Goal: Task Accomplishment & Management: Use online tool/utility

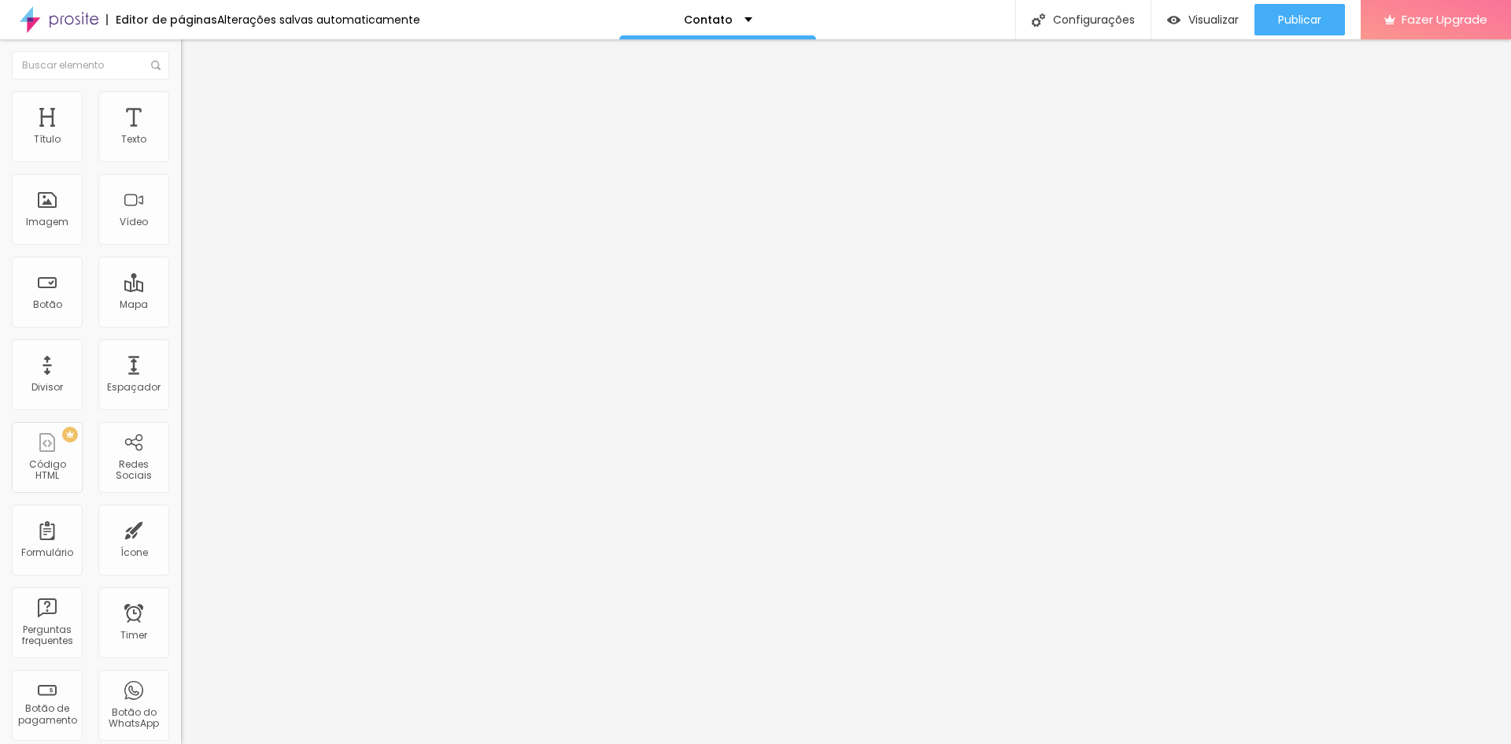
click at [181, 159] on img at bounding box center [185, 163] width 9 height 9
drag, startPoint x: 617, startPoint y: 345, endPoint x: 512, endPoint y: 345, distance: 105.5
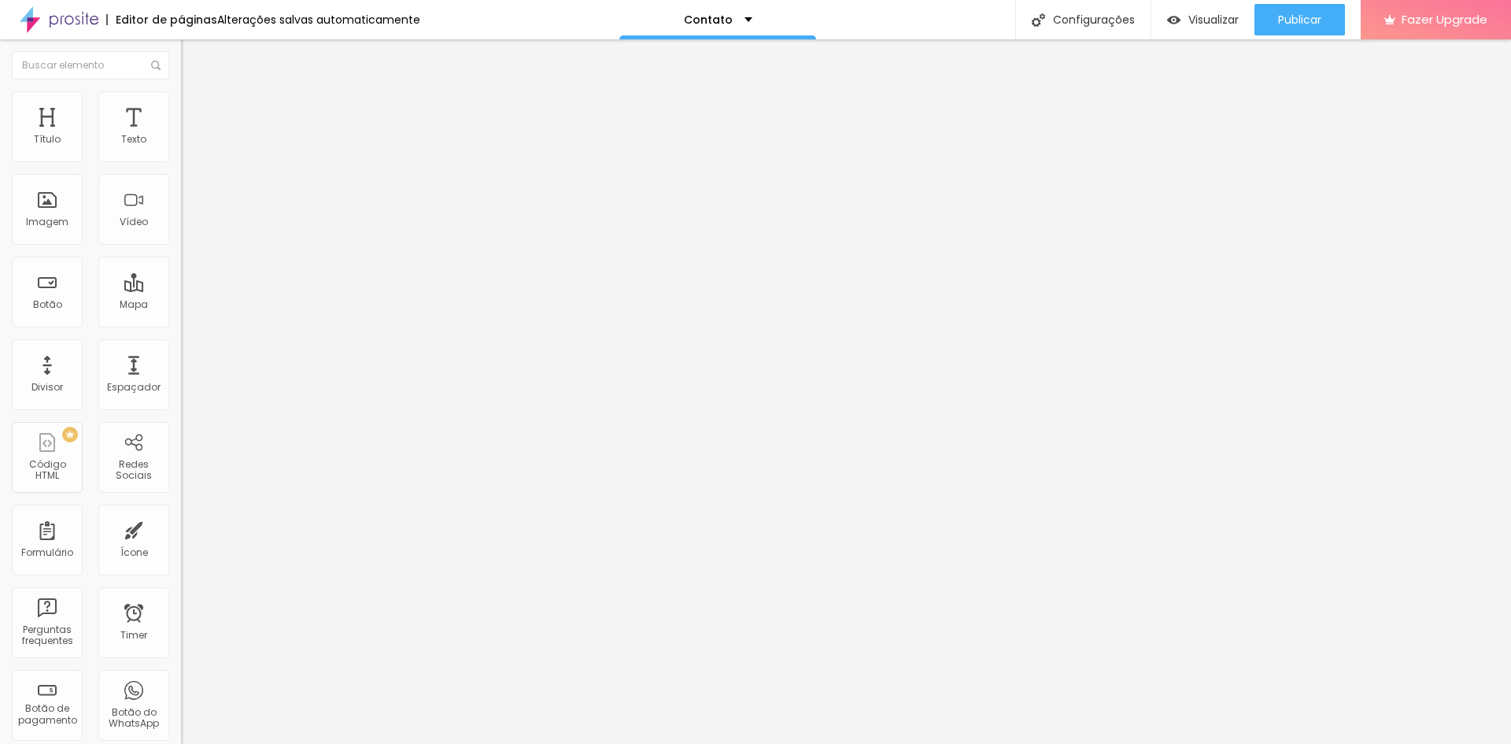
click at [195, 108] on span "Estilo" at bounding box center [207, 101] width 24 height 13
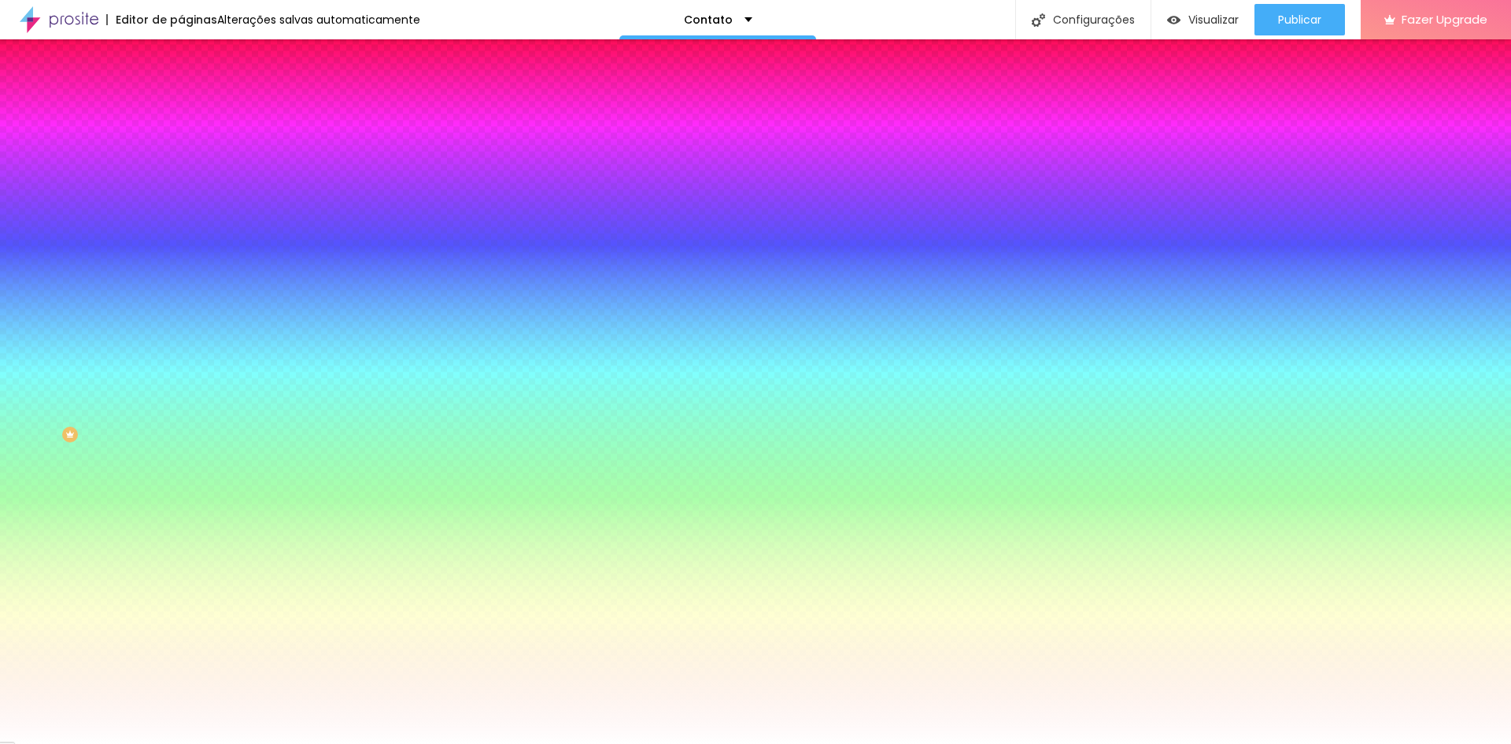
click at [181, 214] on div at bounding box center [271, 214] width 181 height 0
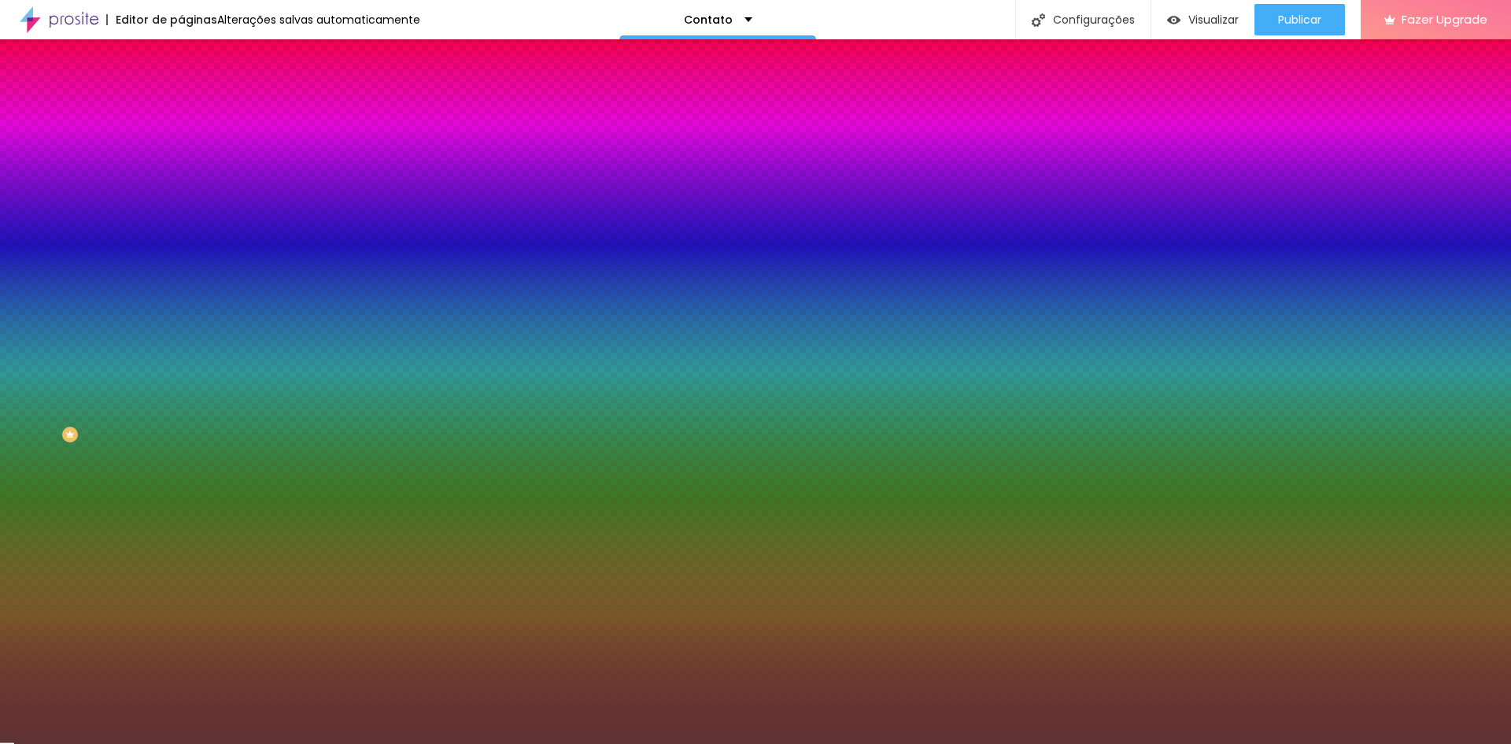
drag, startPoint x: 58, startPoint y: 316, endPoint x: 71, endPoint y: 379, distance: 65.0
click at [71, 379] on div at bounding box center [755, 372] width 1511 height 744
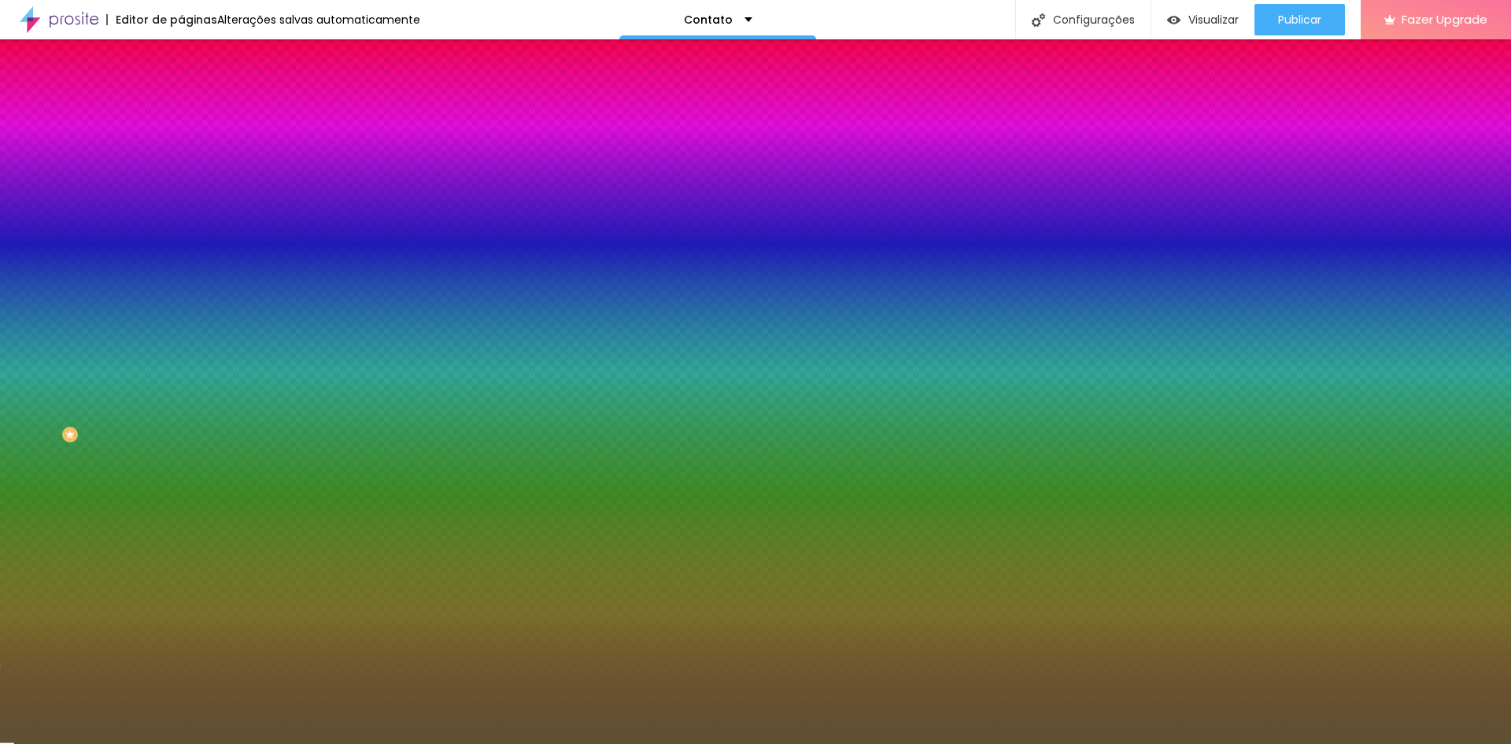
drag, startPoint x: 137, startPoint y: 416, endPoint x: 144, endPoint y: 411, distance: 9.0
click at [144, 411] on div at bounding box center [755, 372] width 1511 height 744
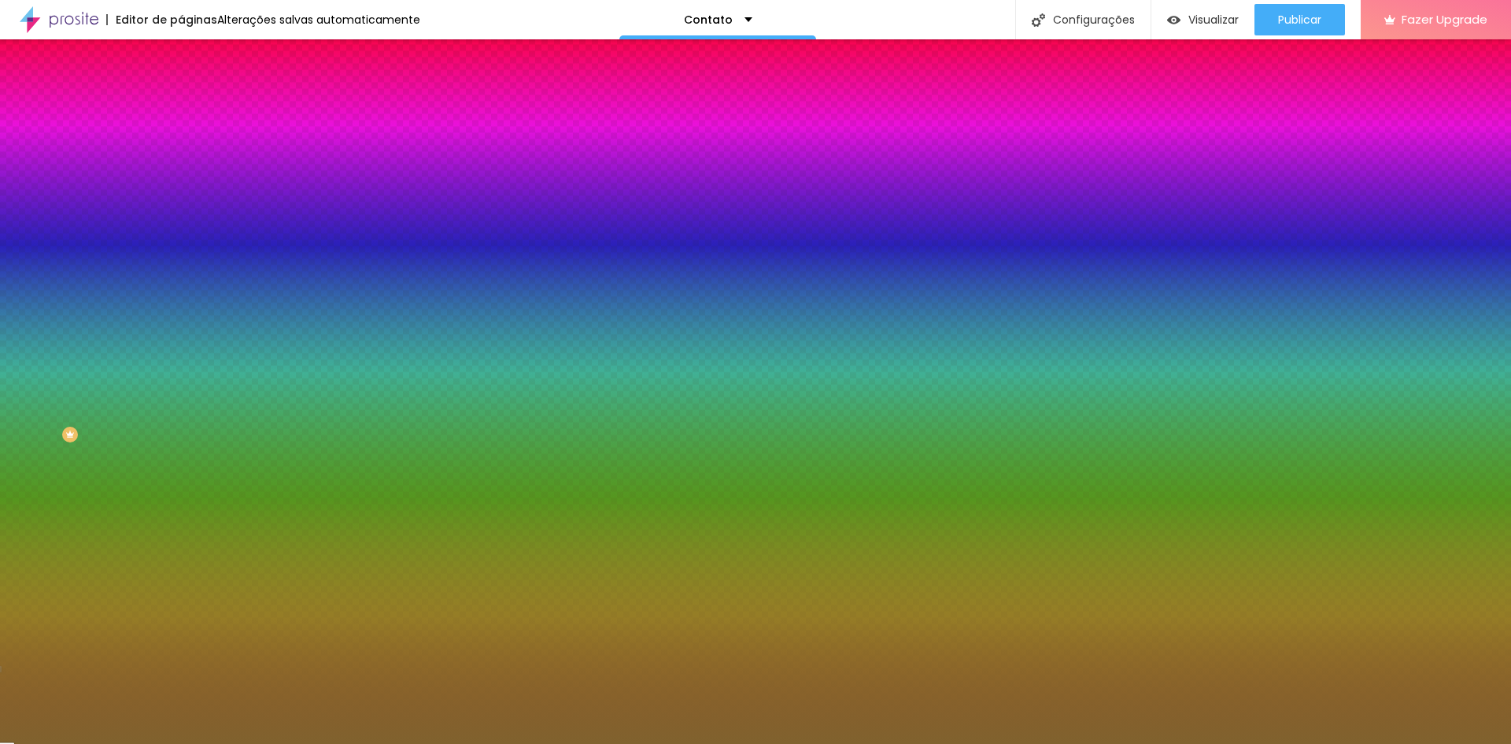
type input "#755722"
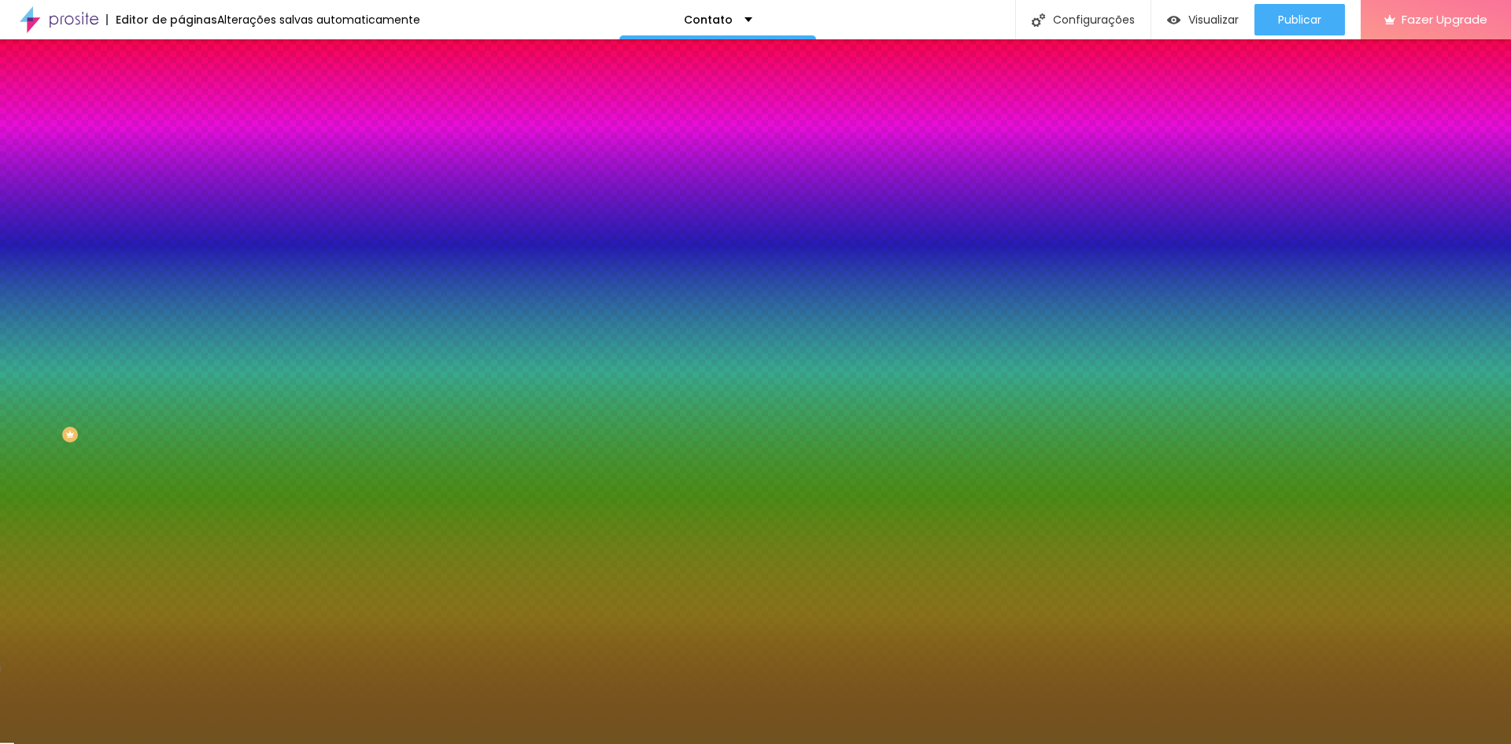
drag, startPoint x: 77, startPoint y: 372, endPoint x: 98, endPoint y: 371, distance: 20.5
click at [98, 371] on div at bounding box center [755, 372] width 1511 height 744
click at [181, 187] on div "Efeito da Imagem Nenhum Nenhum Parallax" at bounding box center [271, 164] width 181 height 43
click at [181, 91] on li "Conteúdo" at bounding box center [271, 84] width 181 height 16
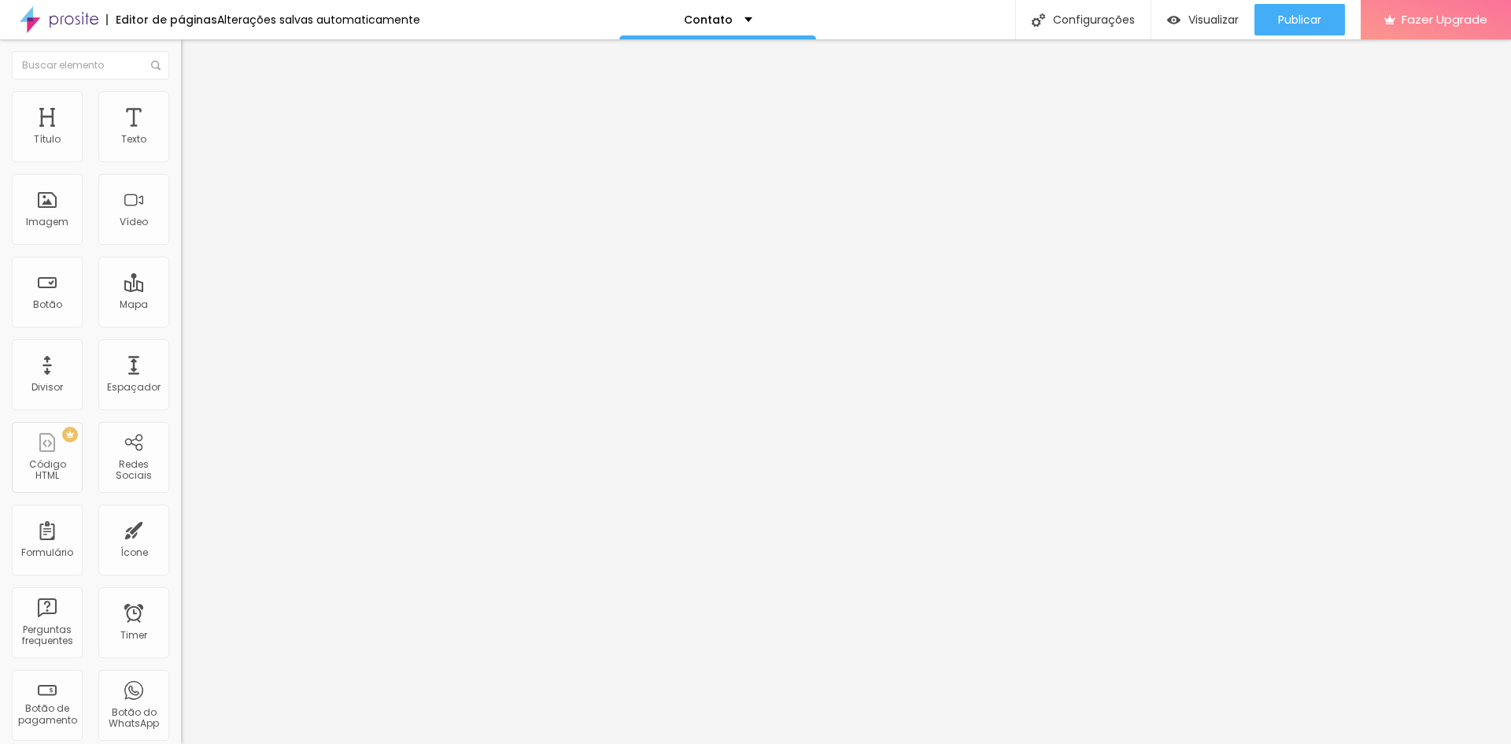
click at [181, 143] on span "Encaixotado" at bounding box center [211, 136] width 61 height 13
click at [181, 168] on span "Completo" at bounding box center [205, 160] width 48 height 13
click at [181, 153] on span "Encaixotado" at bounding box center [211, 145] width 61 height 13
click at [181, 95] on li "Estilo" at bounding box center [271, 99] width 181 height 16
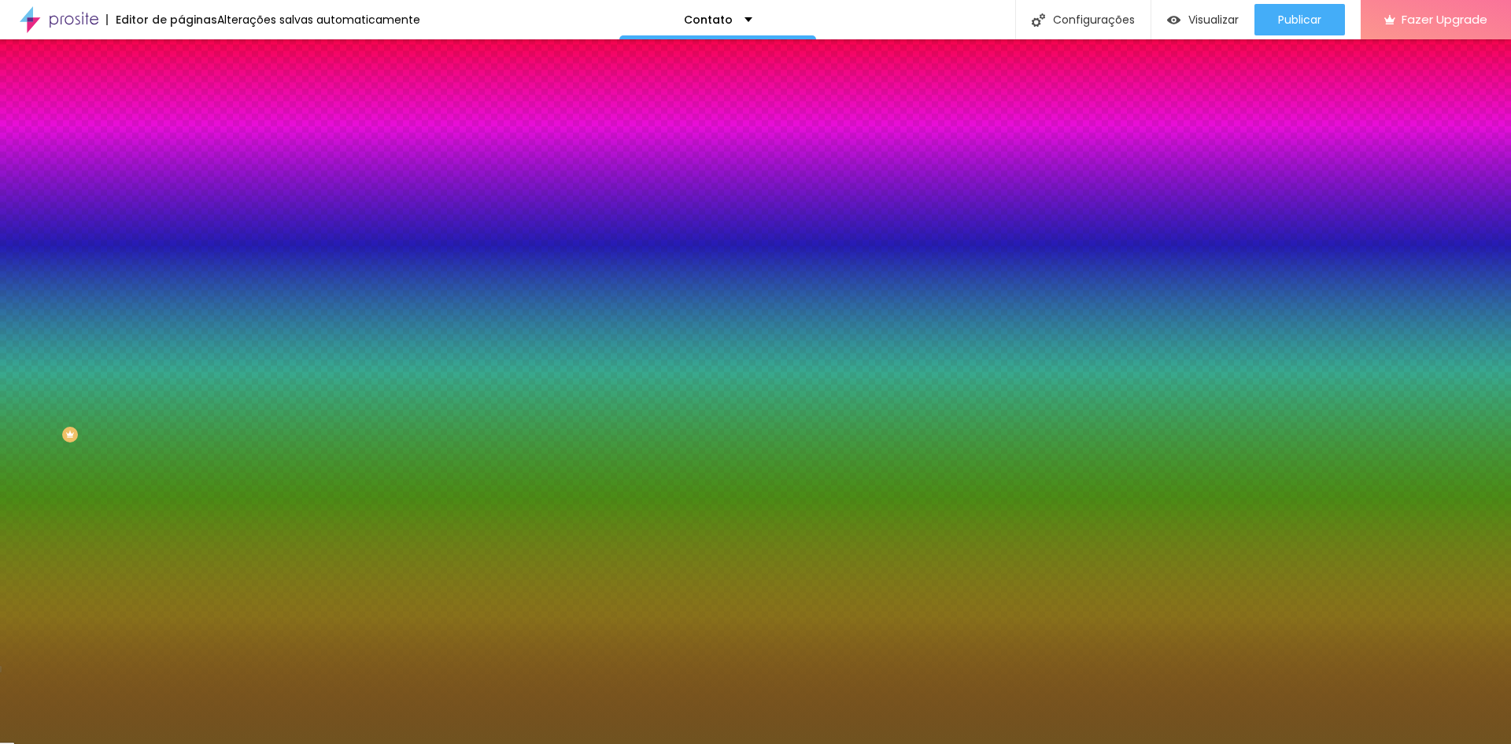
click at [181, 164] on span "Nenhum" at bounding box center [201, 156] width 41 height 13
click at [181, 214] on div at bounding box center [271, 214] width 181 height 0
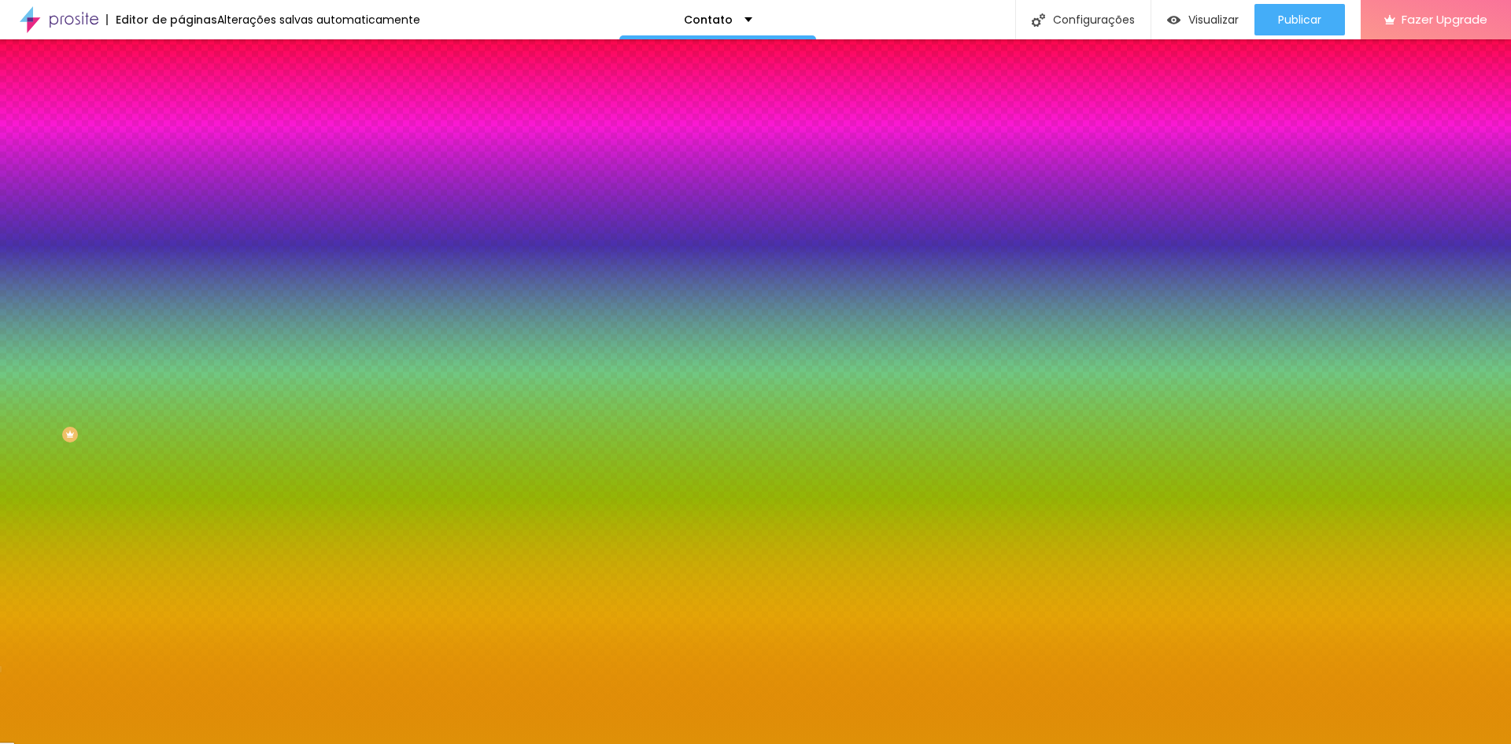
type input "#FFFFFF"
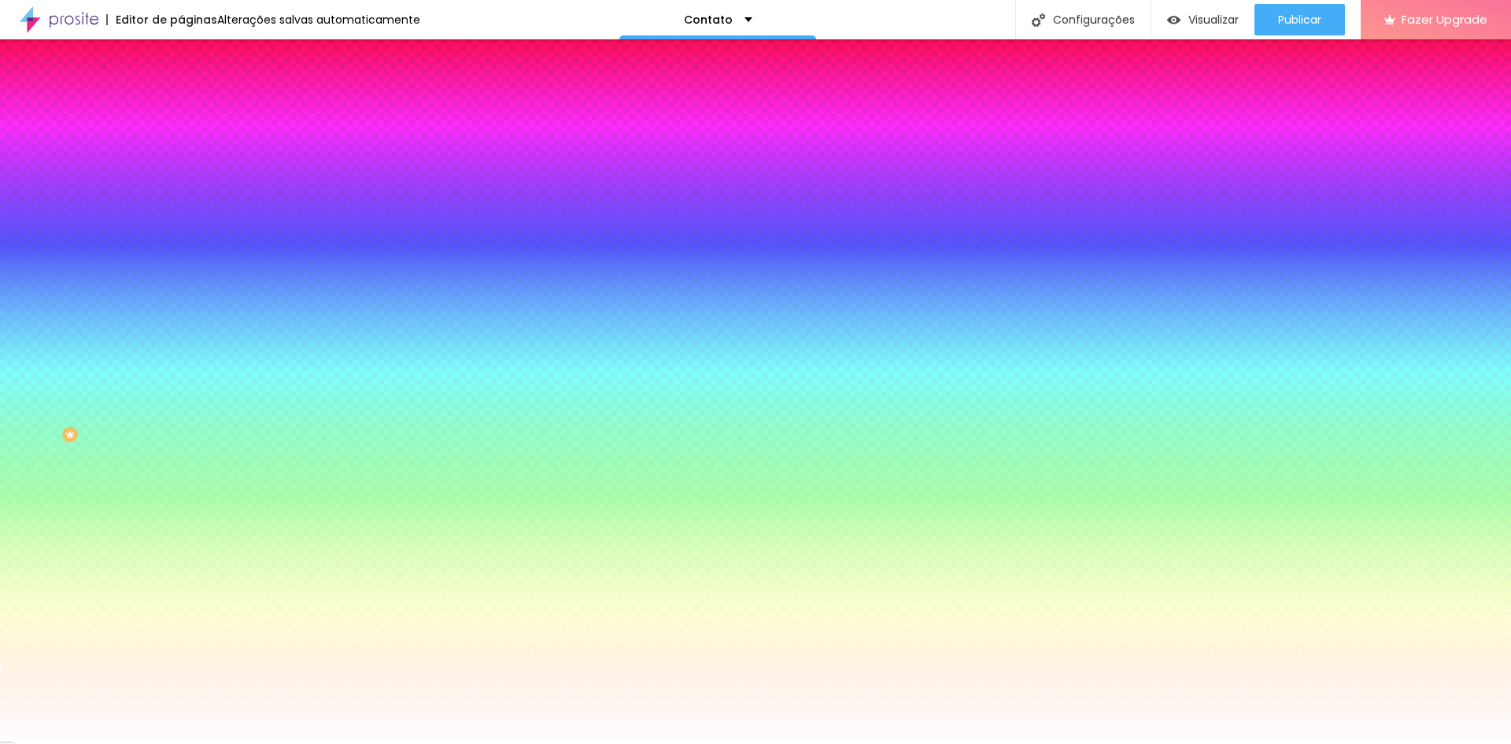
drag, startPoint x: 124, startPoint y: 320, endPoint x: 0, endPoint y: 269, distance: 133.7
click at [181, 269] on div "Imagem de fundo Adicionar imagem Efeito da Imagem Nenhum Nenhum Parallax Cor de…" at bounding box center [271, 225] width 181 height 204
click at [195, 111] on span "Avançado" at bounding box center [221, 117] width 52 height 13
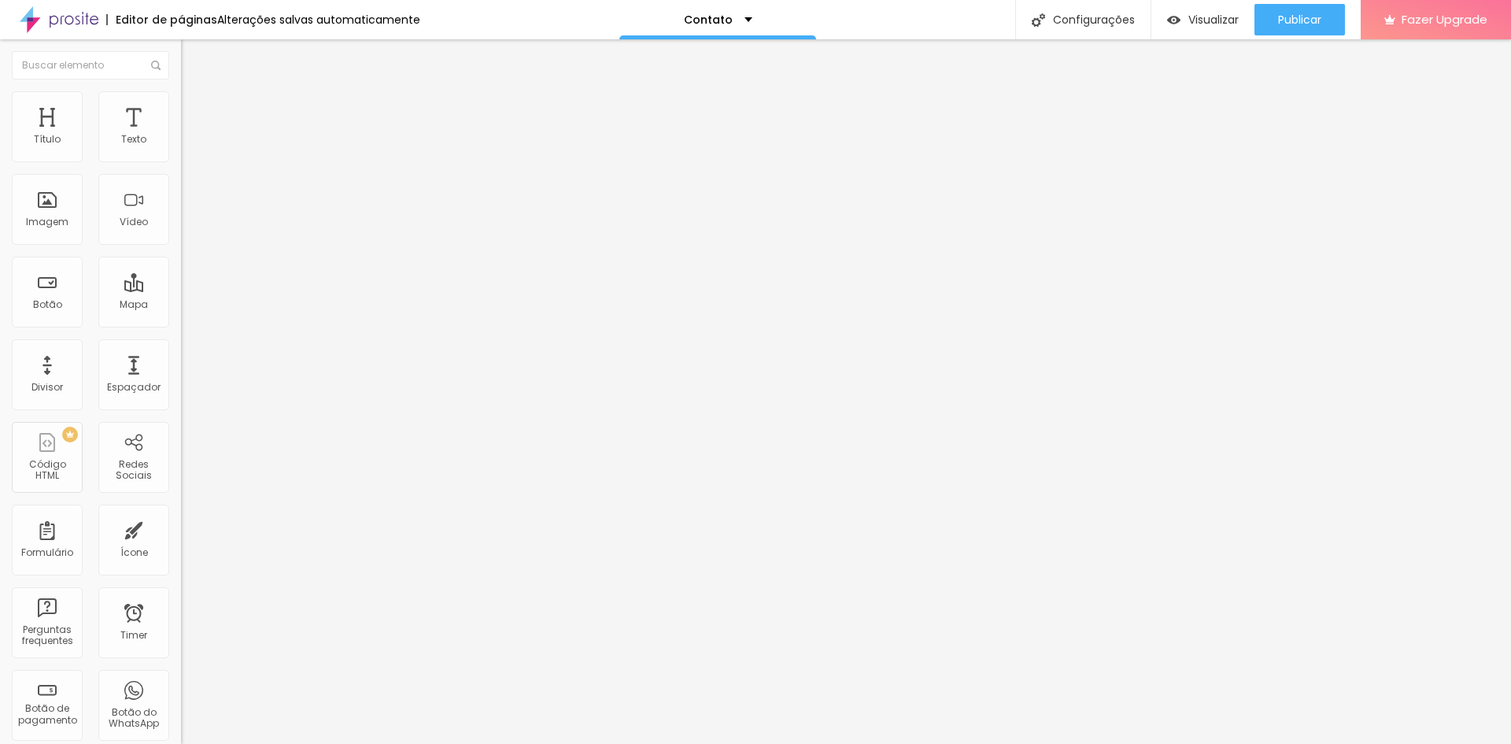
type input "102"
type input "108"
type input "113"
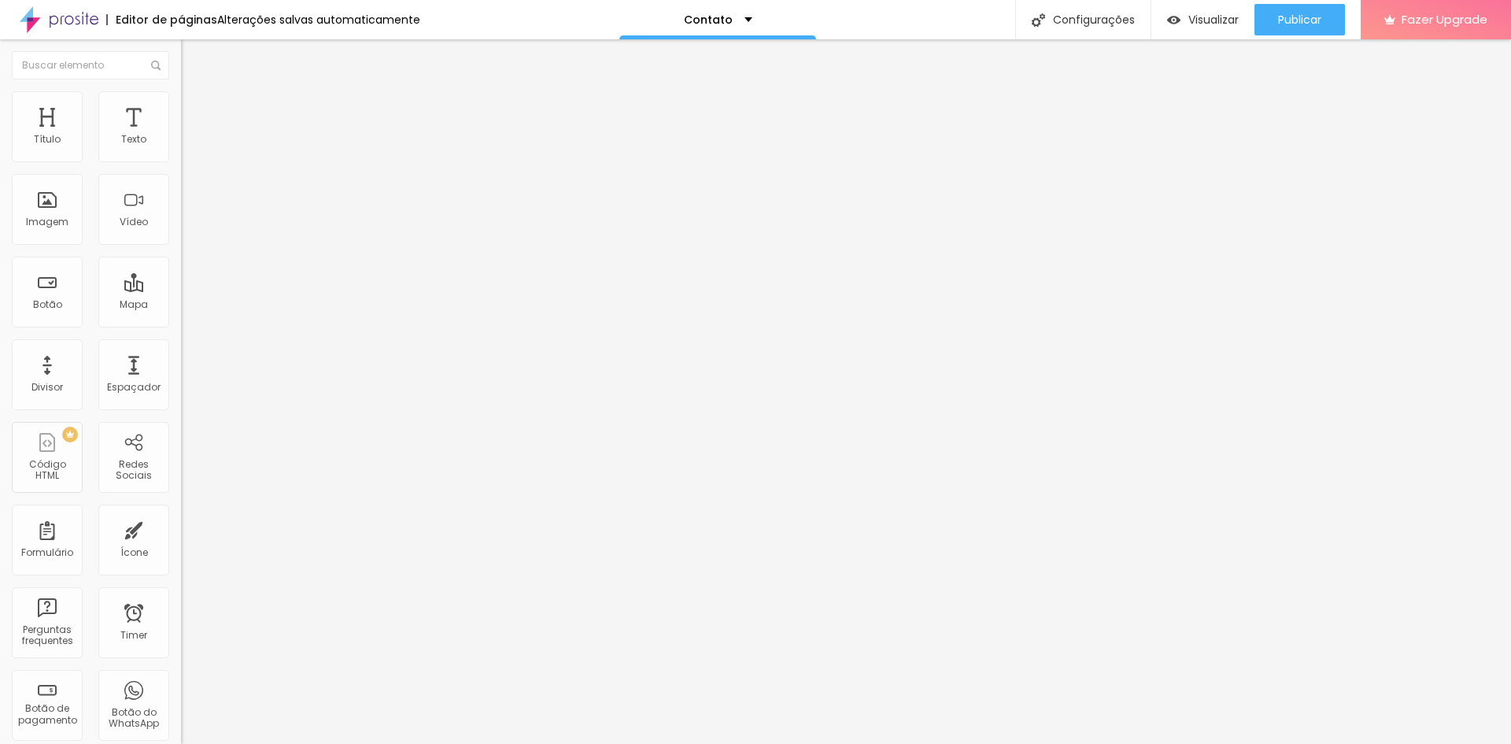
type input "113"
type input "123"
type input "134"
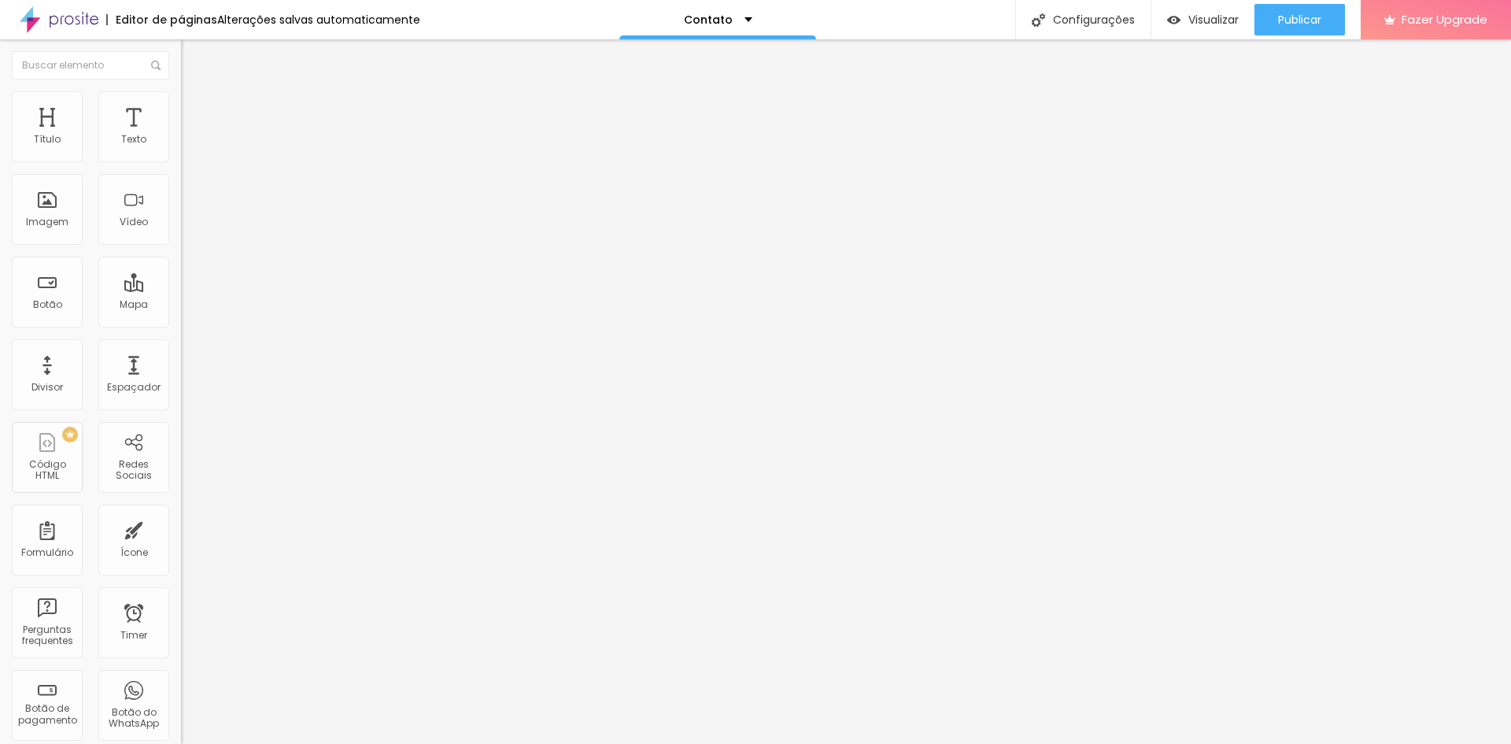
type input "144"
type input "160"
type input "197"
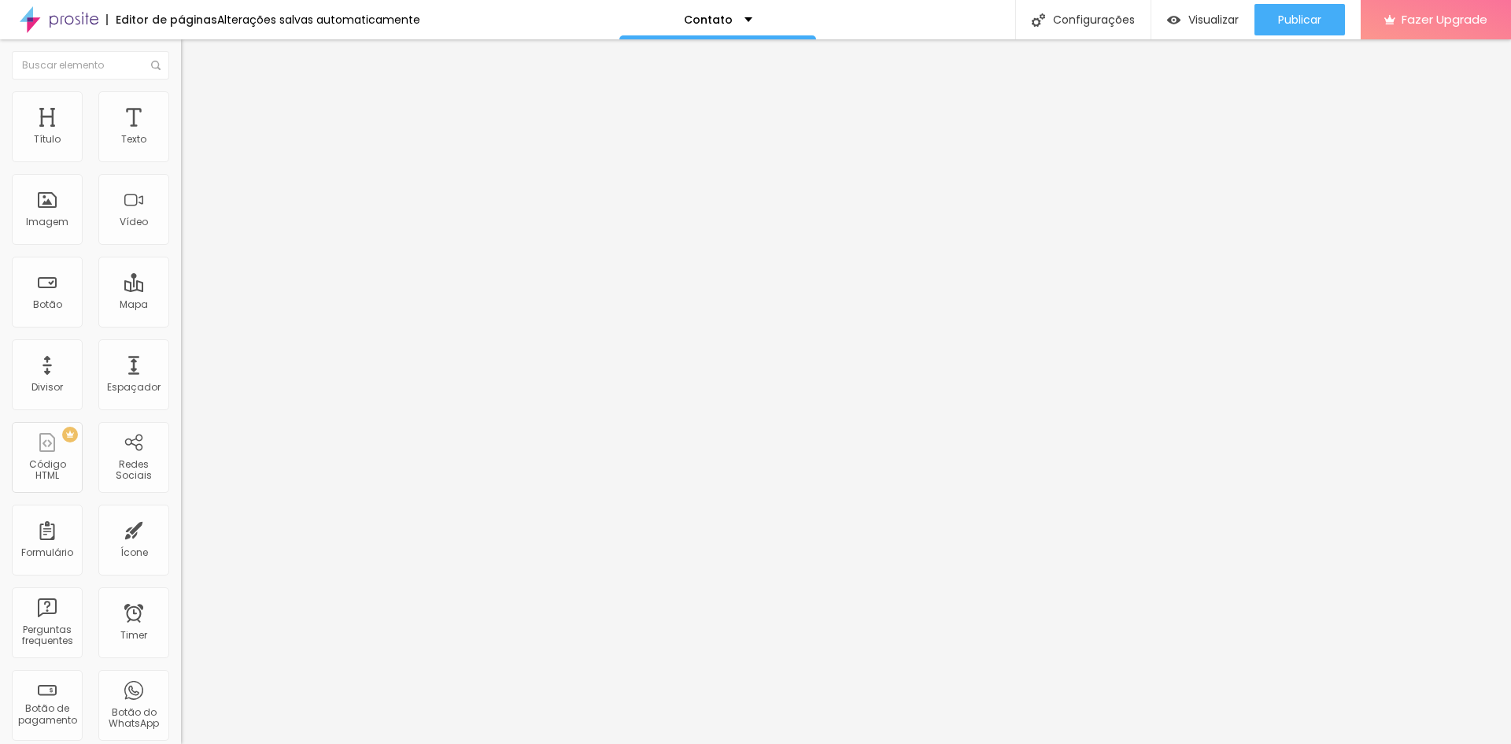
type input "197"
type input "202"
type input "208"
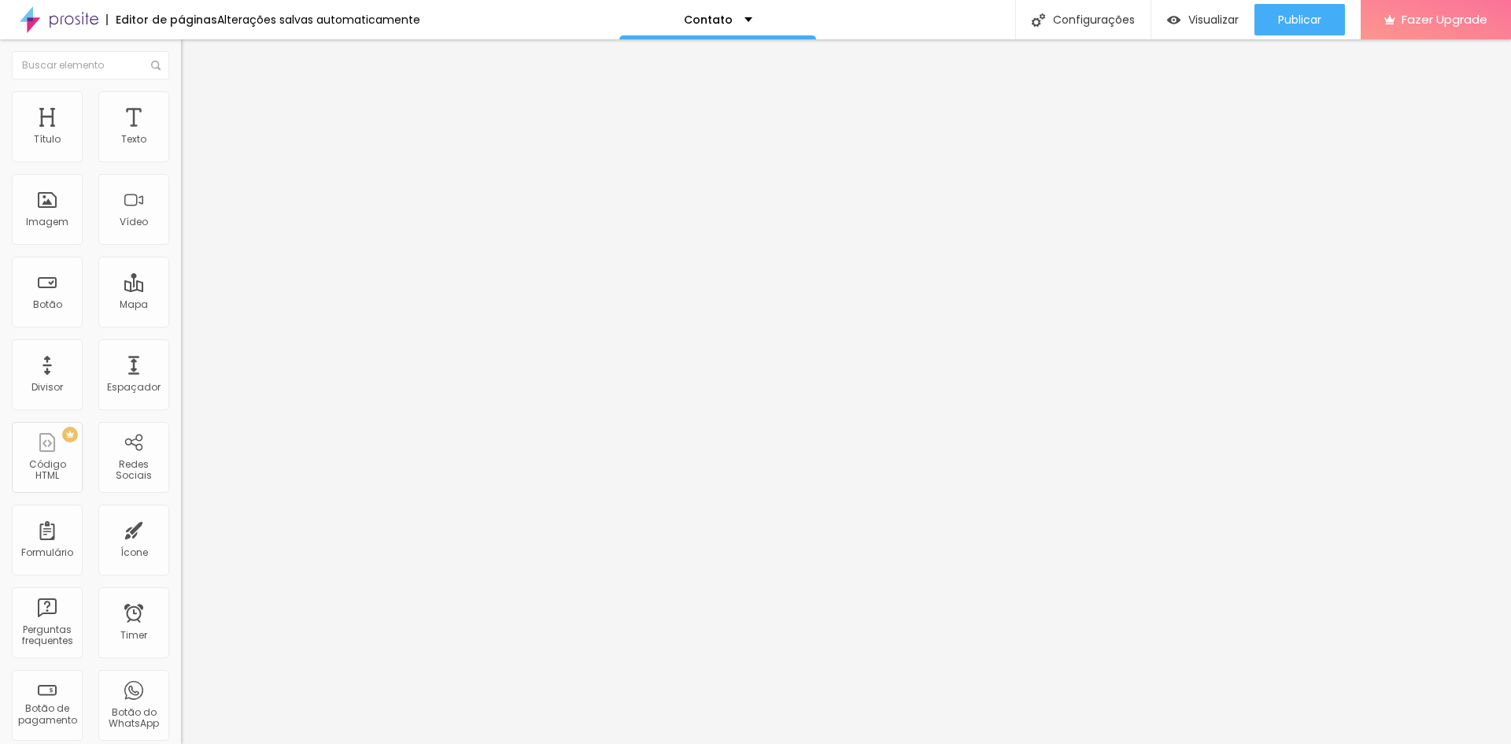
type input "202"
type input "197"
type input "187"
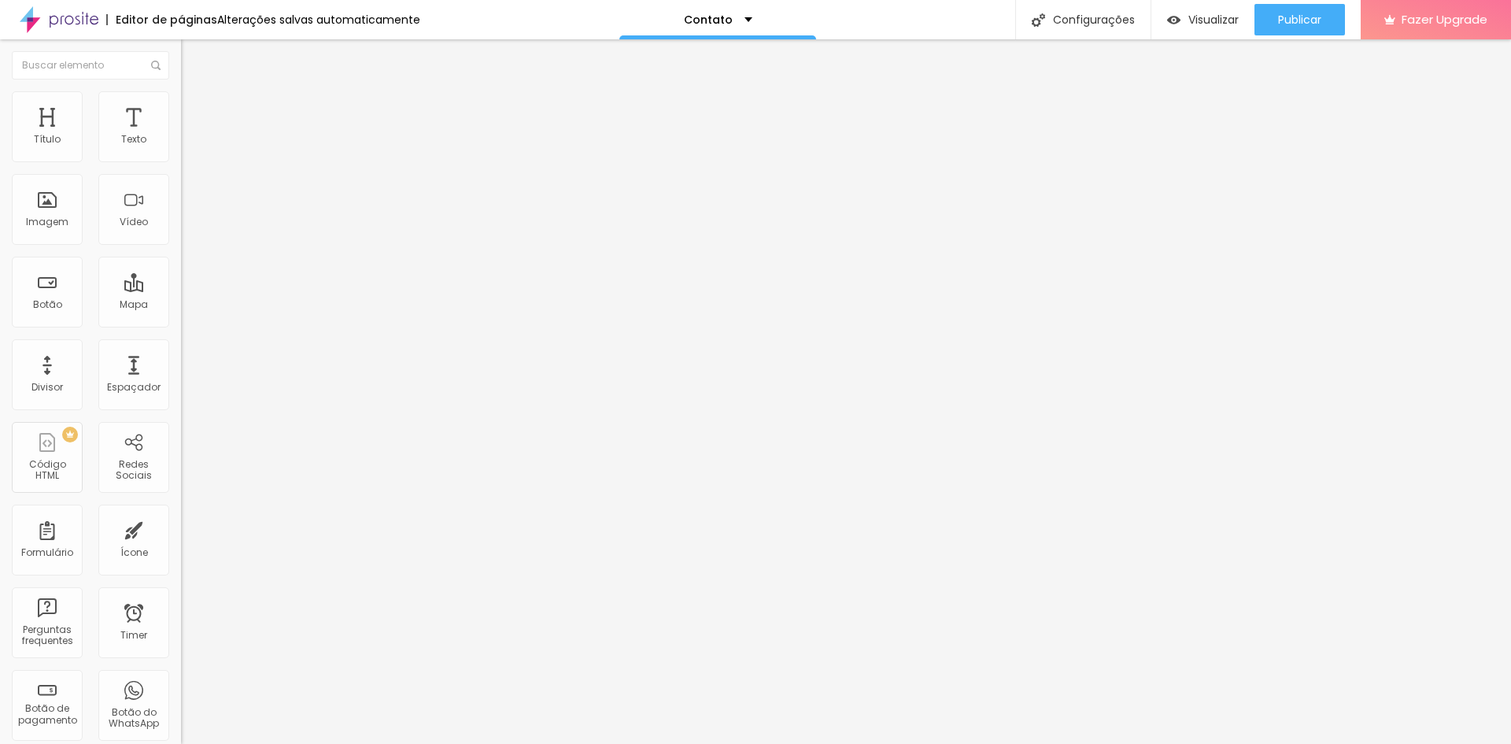
type input "187"
type input "176"
type input "165"
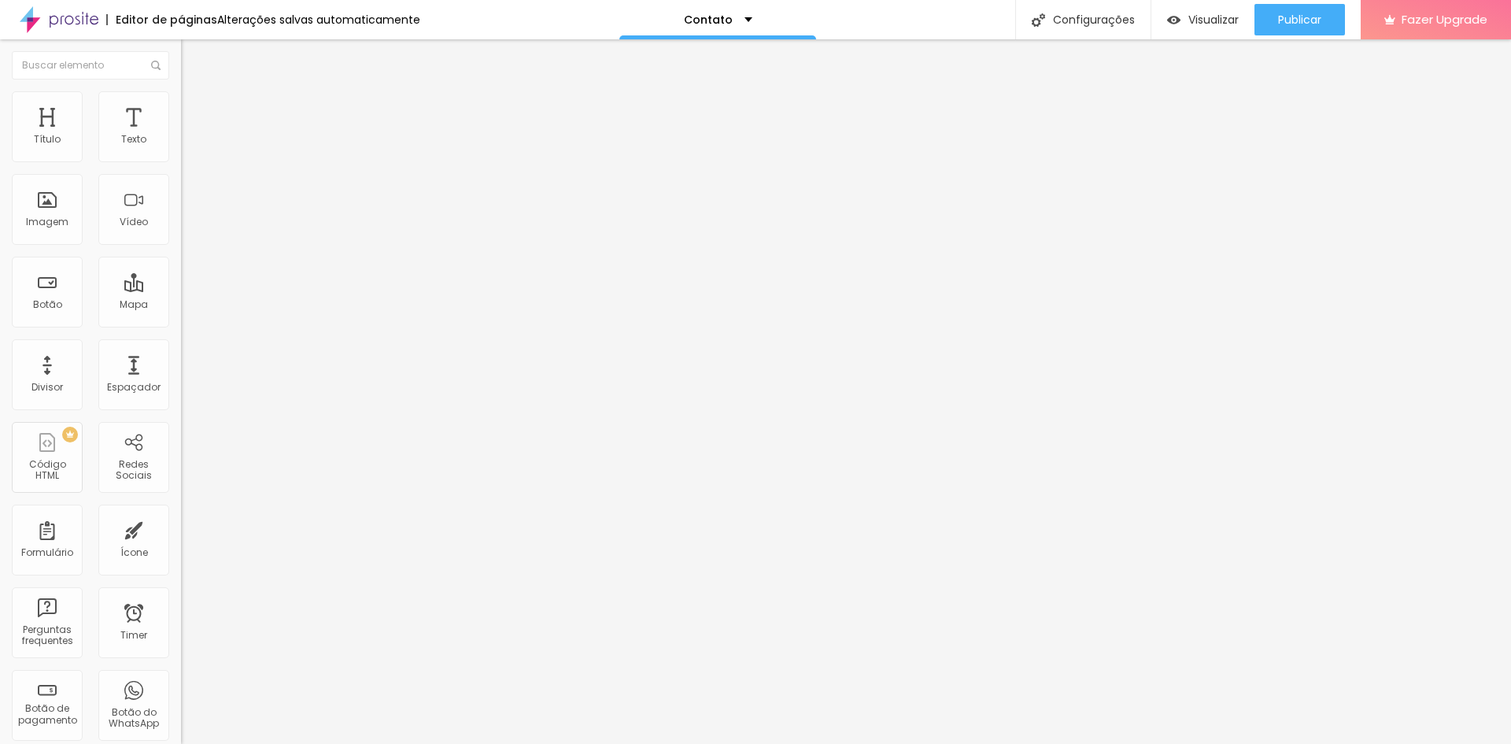
type input "160"
type input "150"
type input "144"
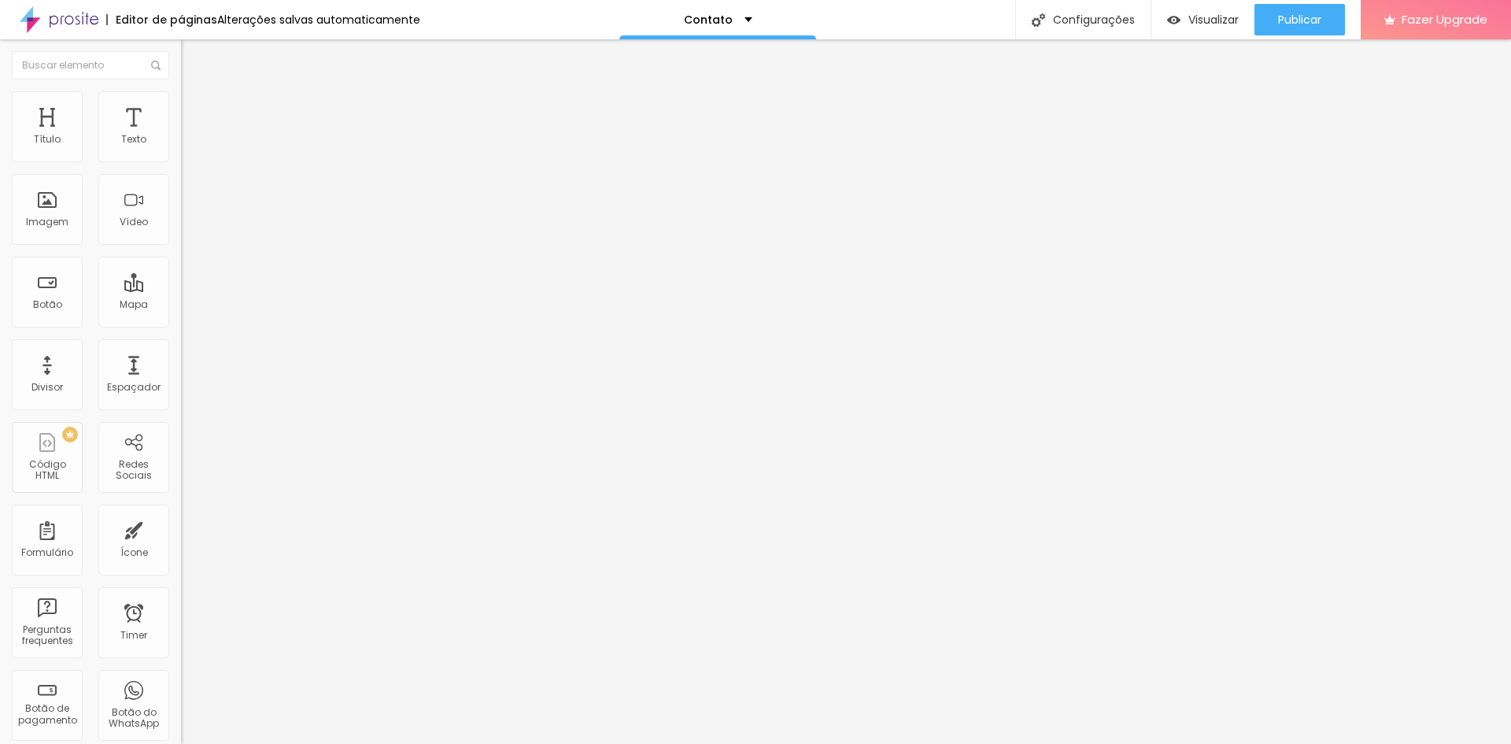
type input "144"
type input "139"
type input "134"
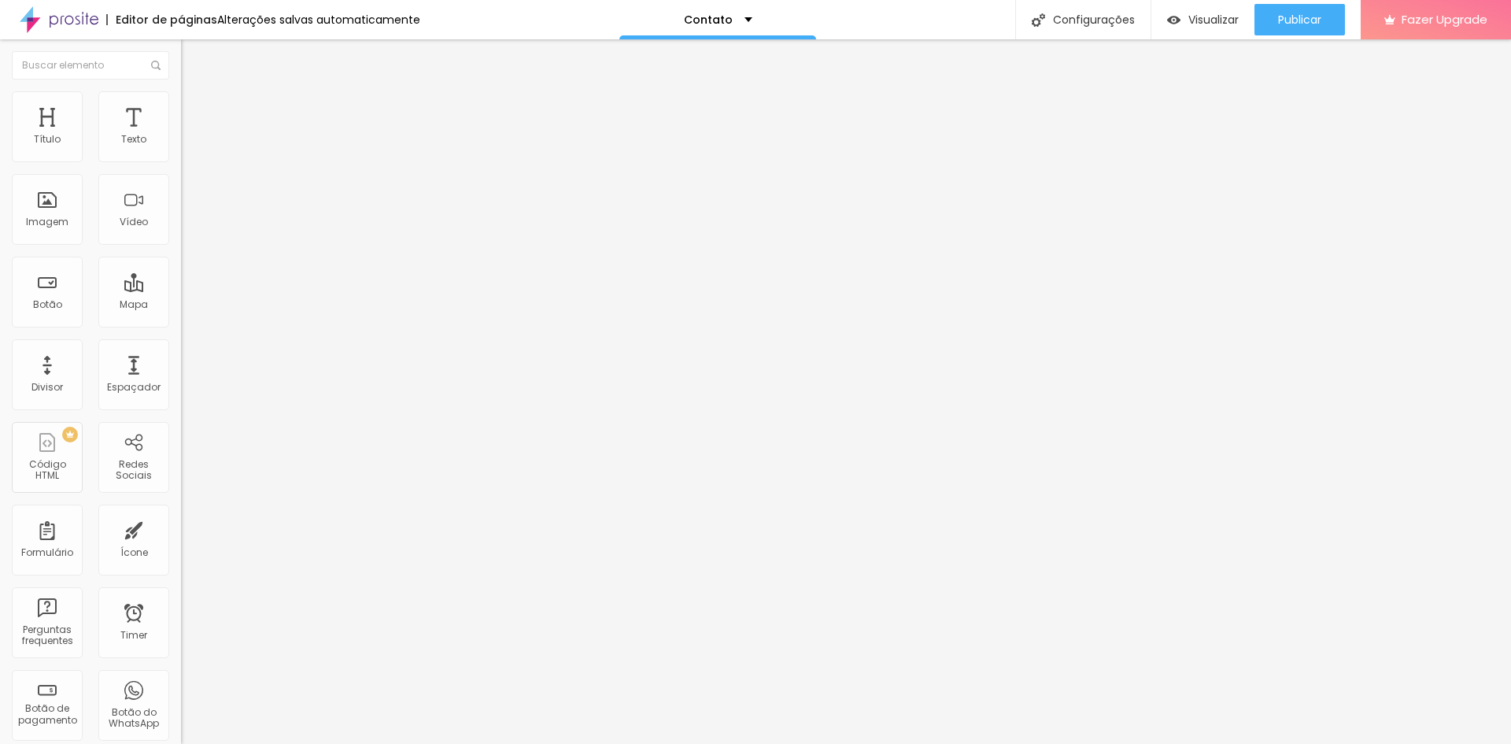
type input "129"
type input "123"
type input "118"
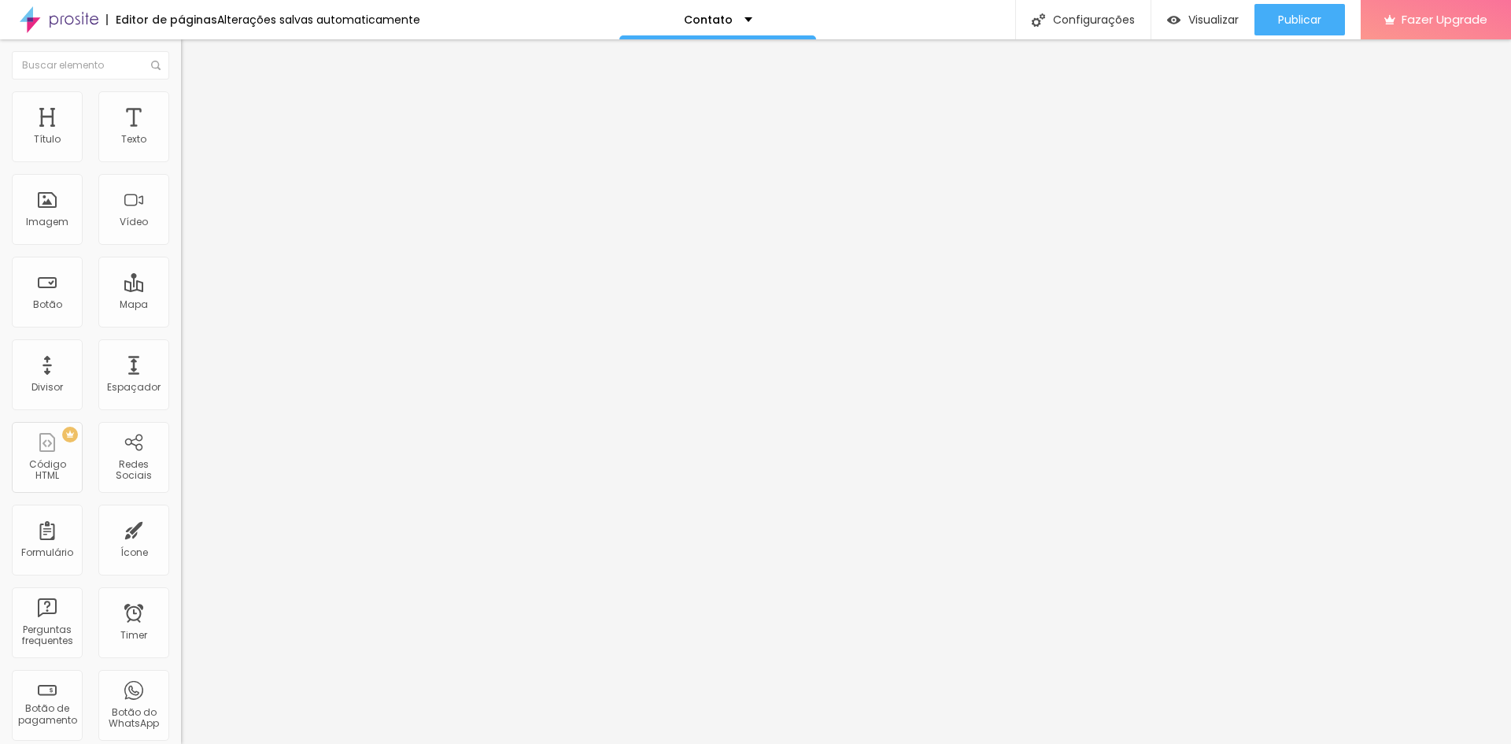
type input "118"
type input "113"
type input "97"
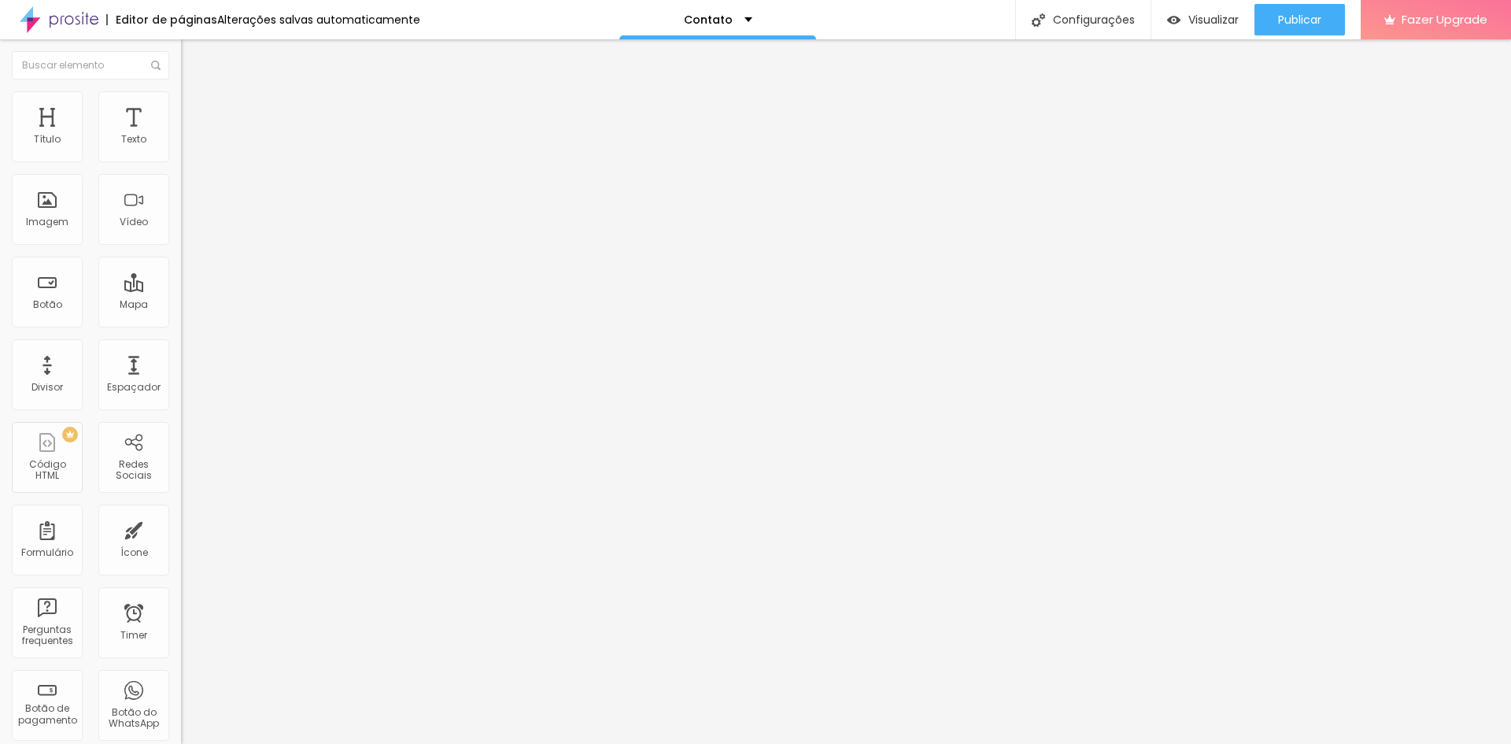
type input "86"
type input "71"
type input "60"
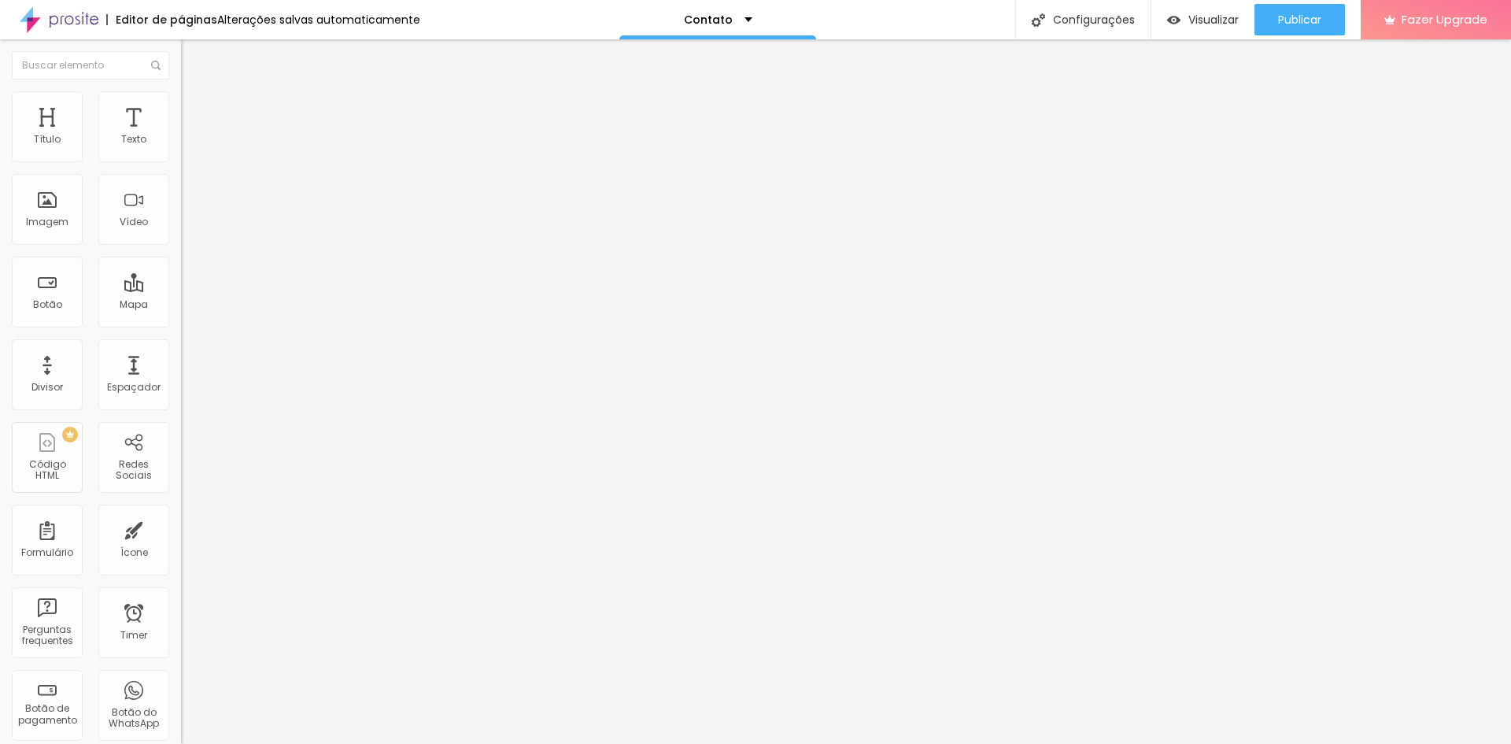
type input "60"
type input "55"
type input "60"
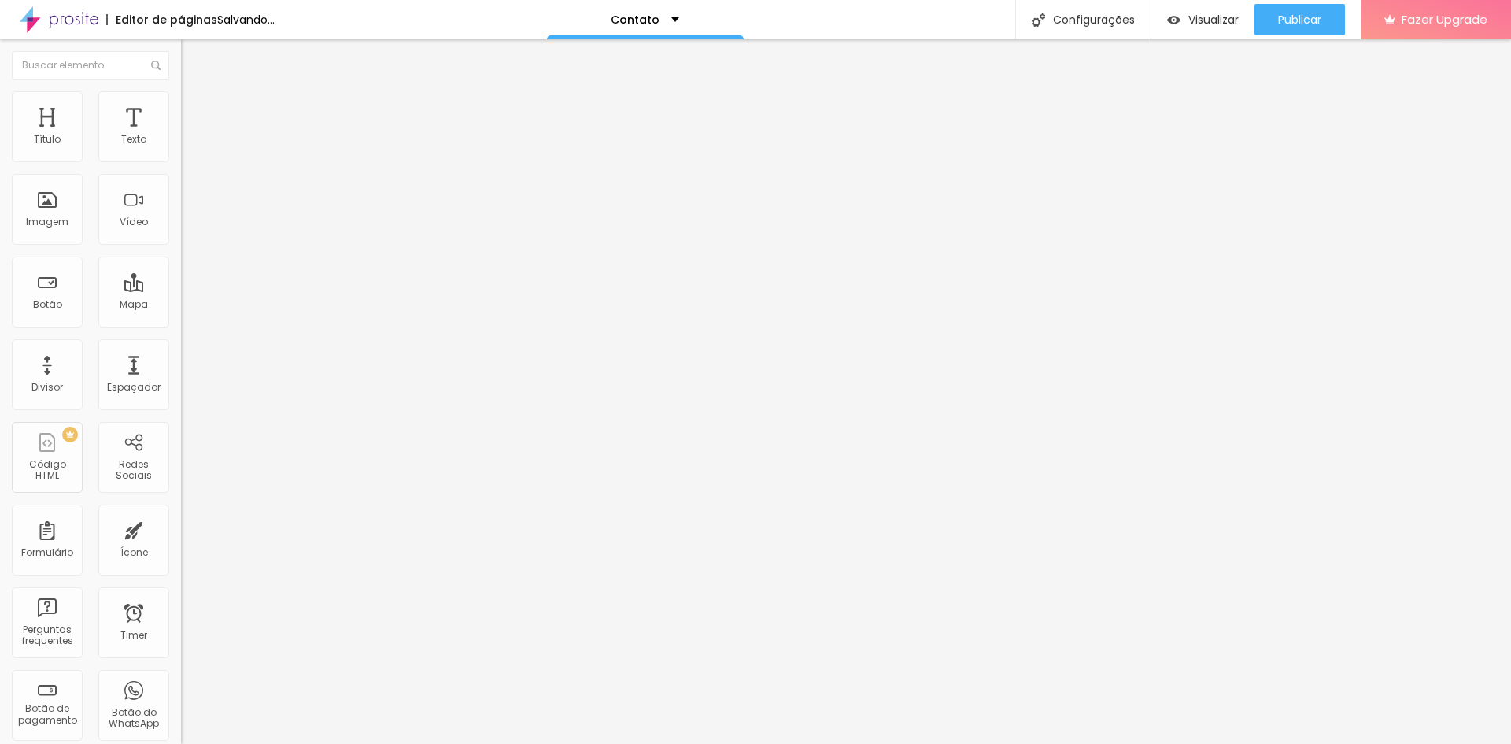
type input "65"
type input "71"
type input "76"
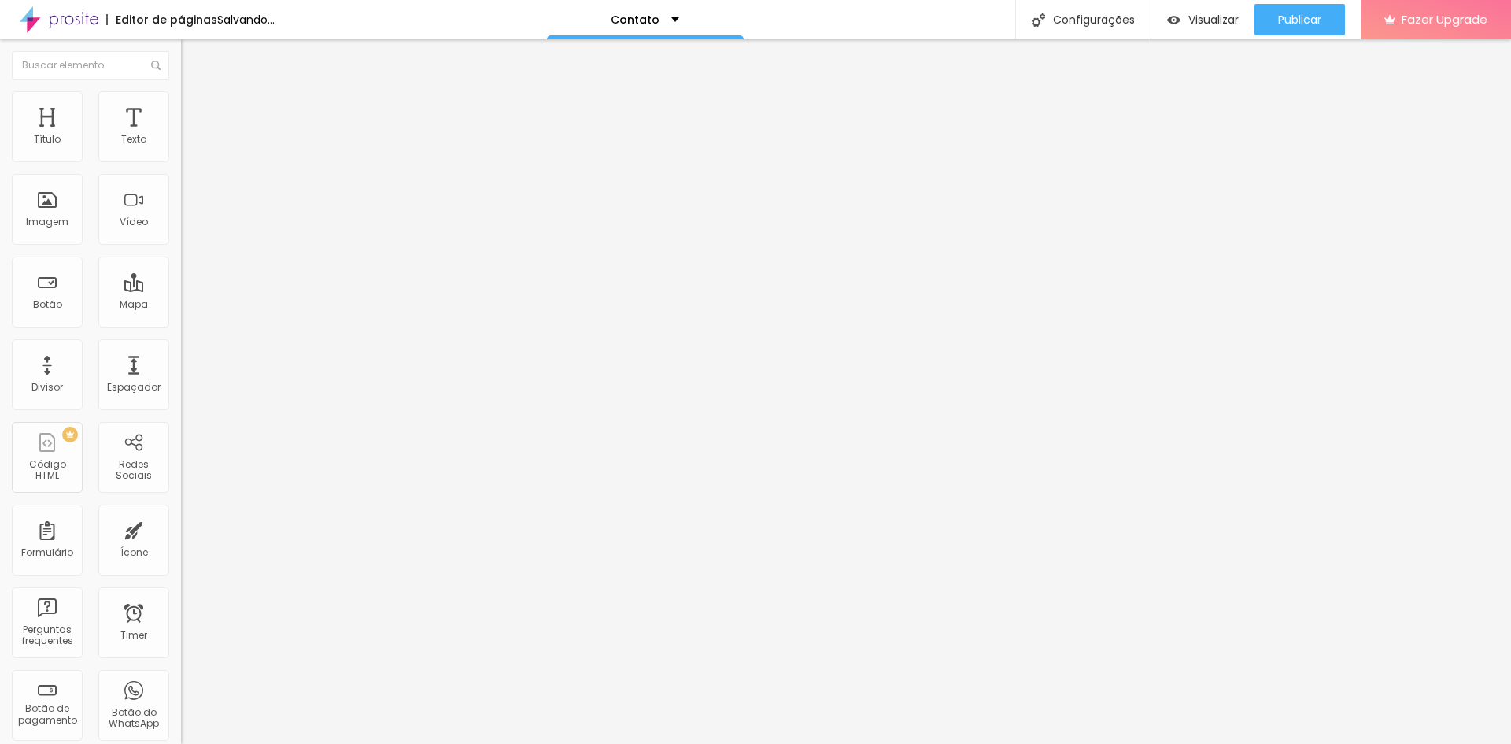
type input "76"
click at [181, 528] on input "range" at bounding box center [232, 534] width 102 height 13
drag, startPoint x: 38, startPoint y: 160, endPoint x: 50, endPoint y: 160, distance: 12.6
click at [181, 305] on div at bounding box center [271, 312] width 181 height 14
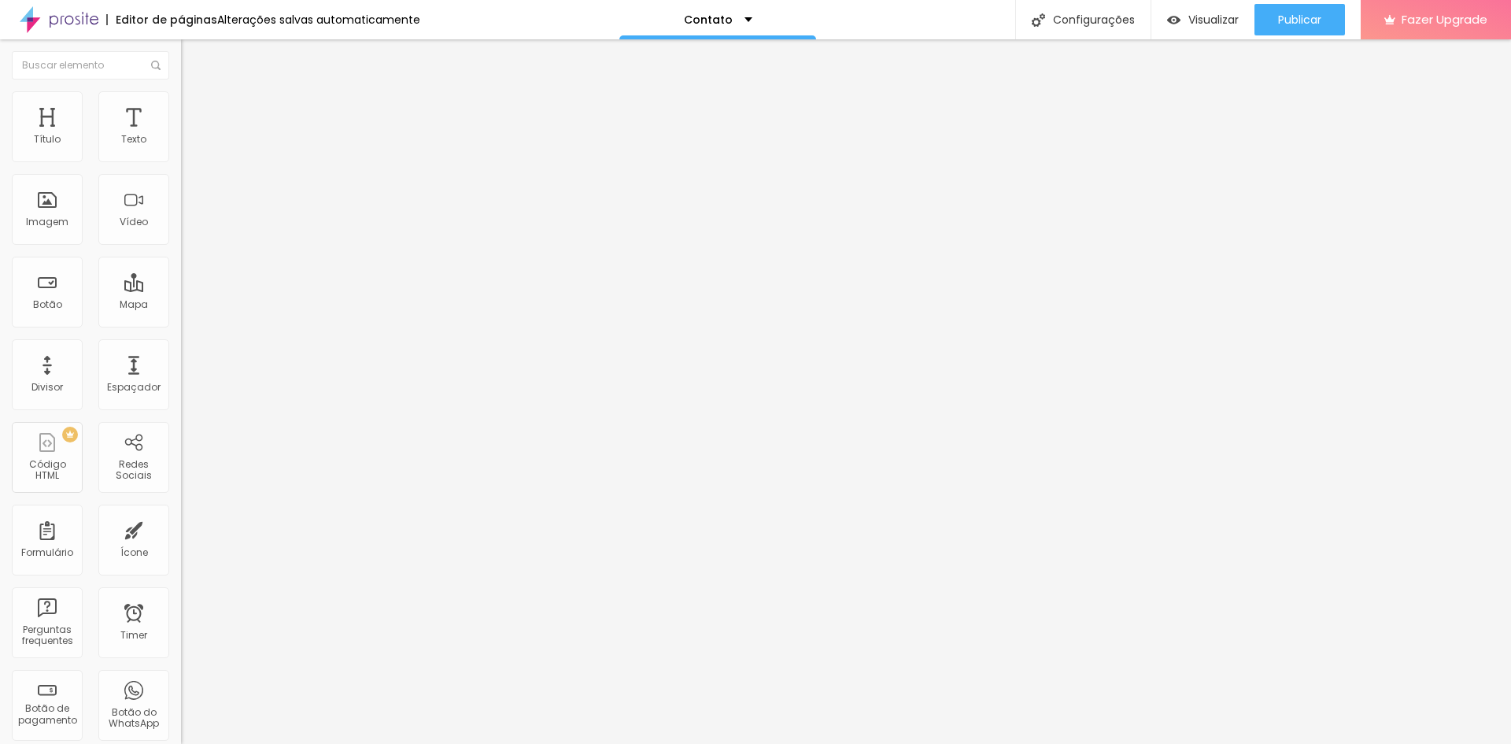
type input "5"
type input "0"
click at [181, 305] on input "range" at bounding box center [232, 311] width 102 height 13
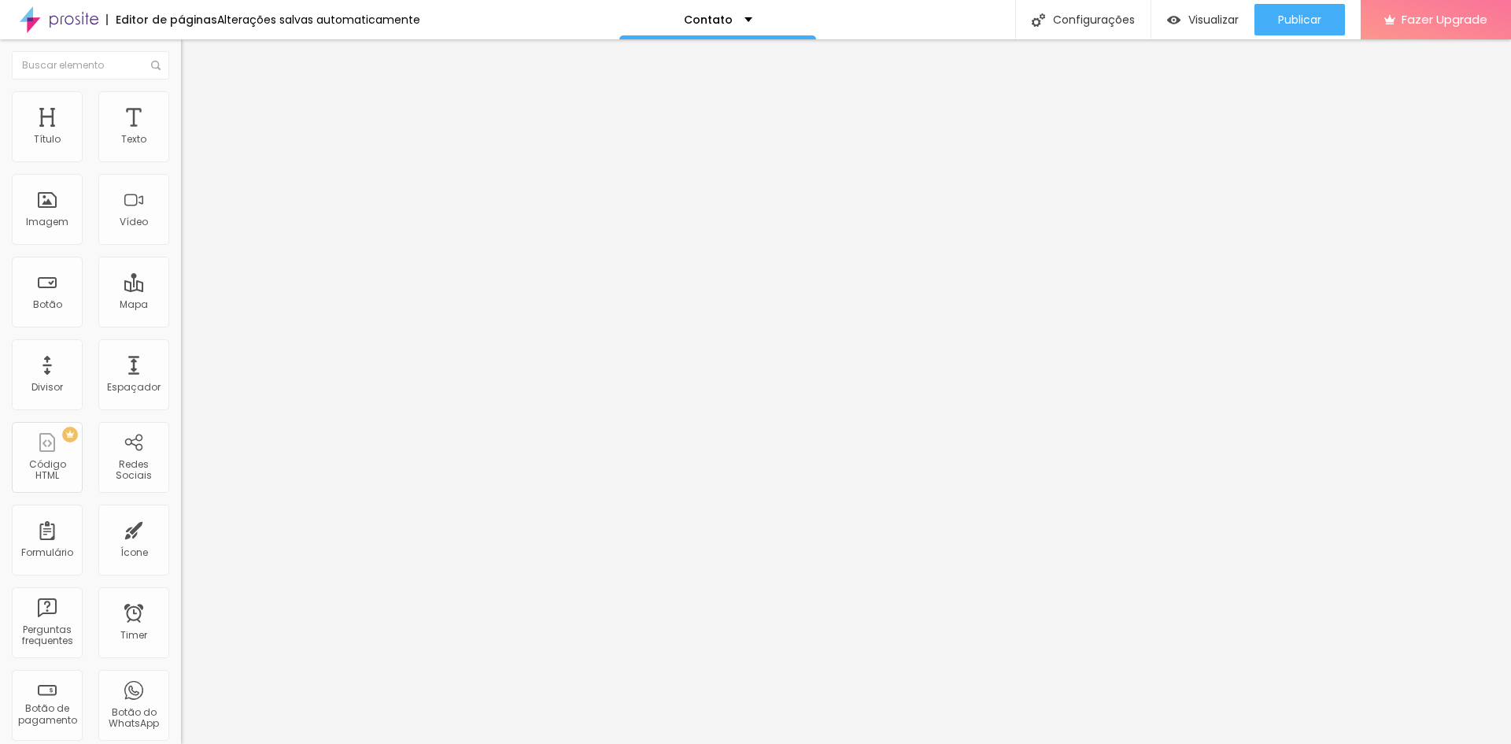
drag, startPoint x: 161, startPoint y: 280, endPoint x: 156, endPoint y: 116, distance: 164.6
click at [181, 613] on div "Classes Html" at bounding box center [271, 617] width 181 height 9
click at [181, 107] on li "Avançado" at bounding box center [271, 115] width 181 height 16
click at [181, 98] on img at bounding box center [188, 98] width 14 height 14
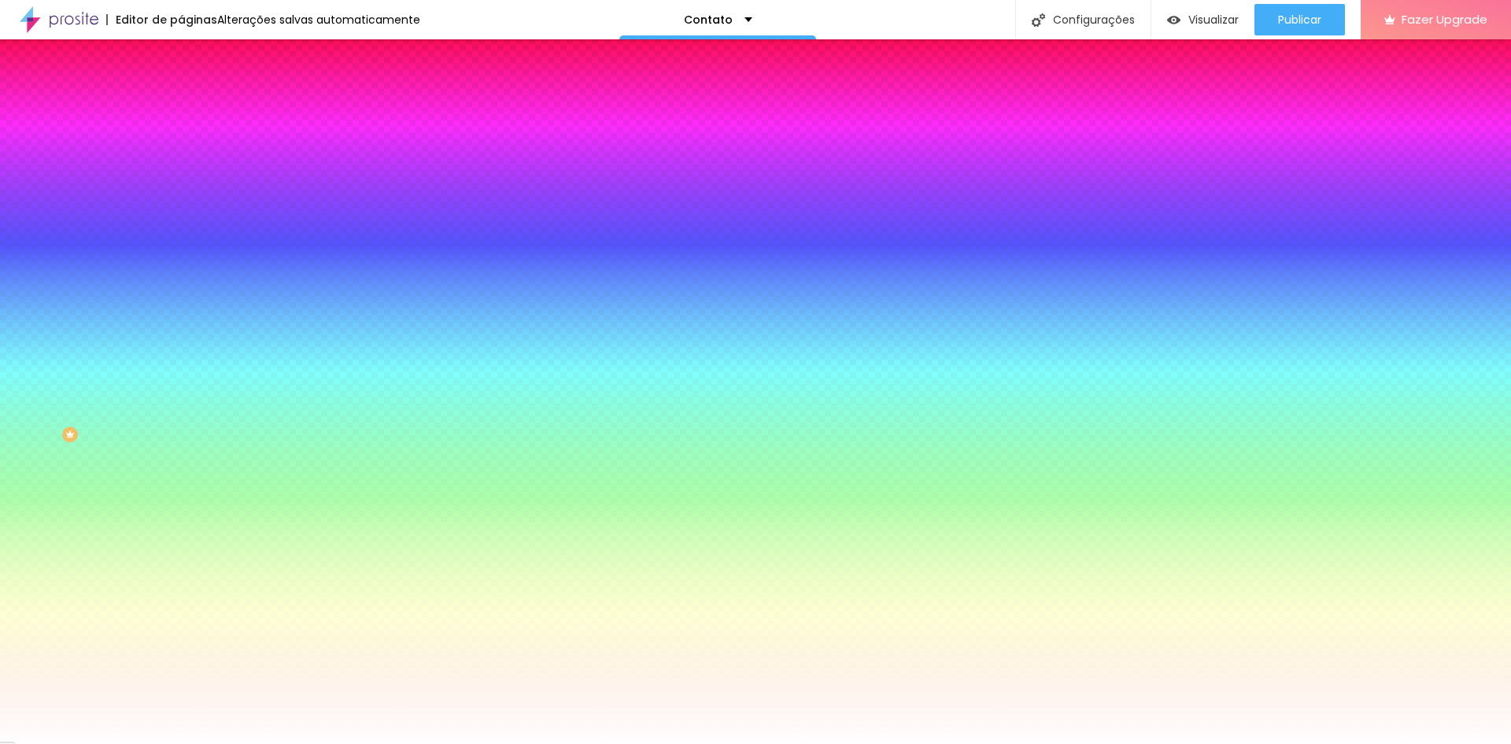
click at [181, 90] on img at bounding box center [188, 83] width 14 height 14
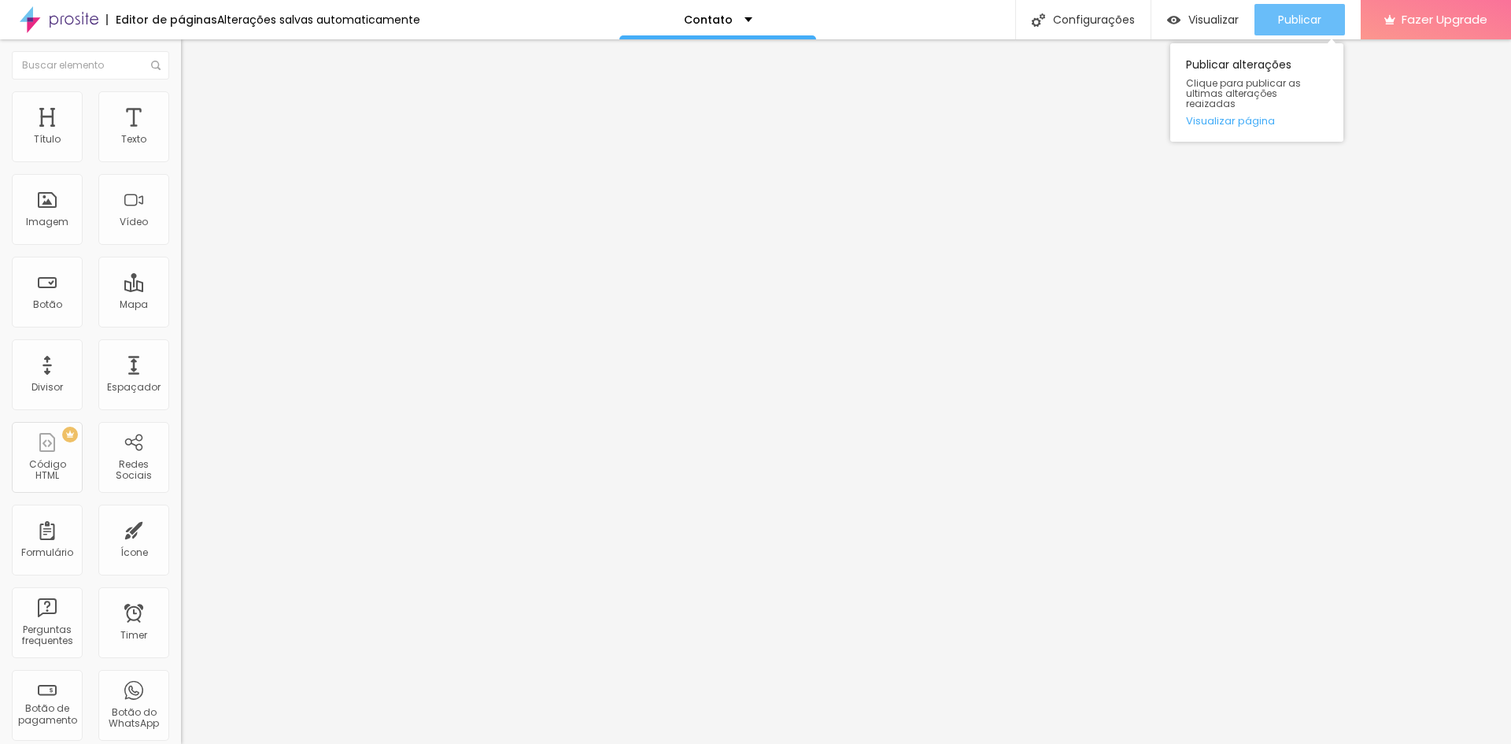
click at [1285, 31] on div "Publicar" at bounding box center [1299, 19] width 43 height 31
